Goal: Navigation & Orientation: Find specific page/section

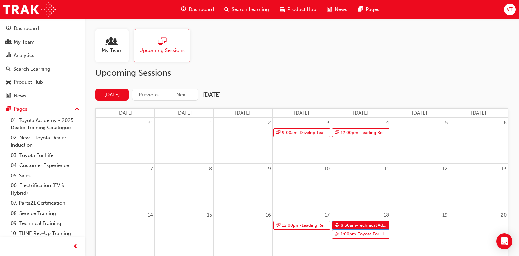
scroll to position [57, 0]
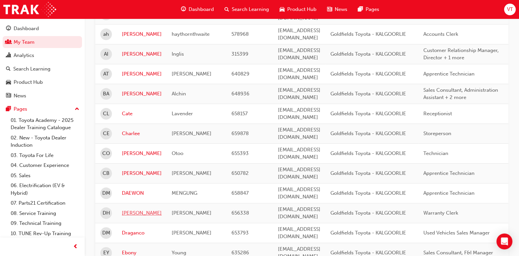
scroll to position [133, 0]
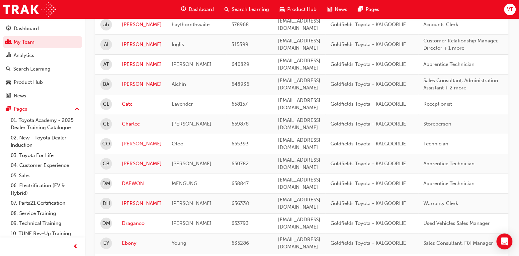
click at [131, 140] on link "[PERSON_NAME]" at bounding box center [142, 144] width 40 height 8
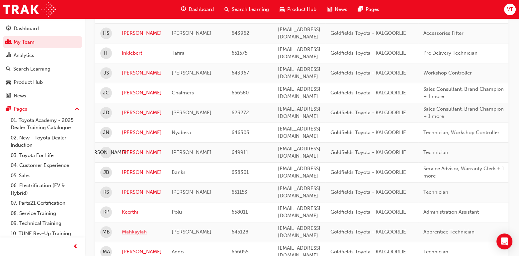
scroll to position [458, 0]
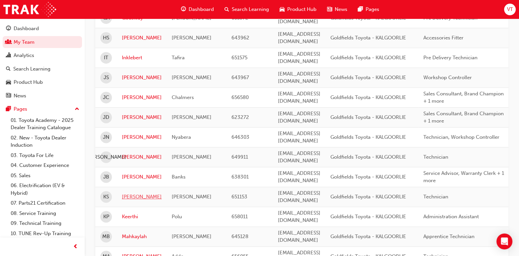
click at [132, 193] on link "[PERSON_NAME]" at bounding box center [142, 197] width 40 height 8
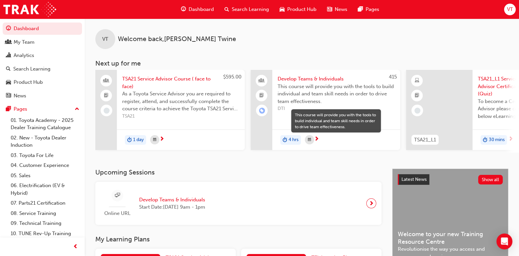
click at [290, 164] on div "VT Welcome back , [PERSON_NAME] Next up for me $595.00 TSA21 Service Advisor Co…" at bounding box center [302, 94] width 434 height 150
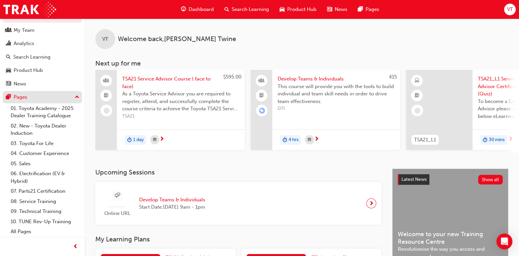
scroll to position [166, 0]
